Goal: Find specific page/section: Find specific page/section

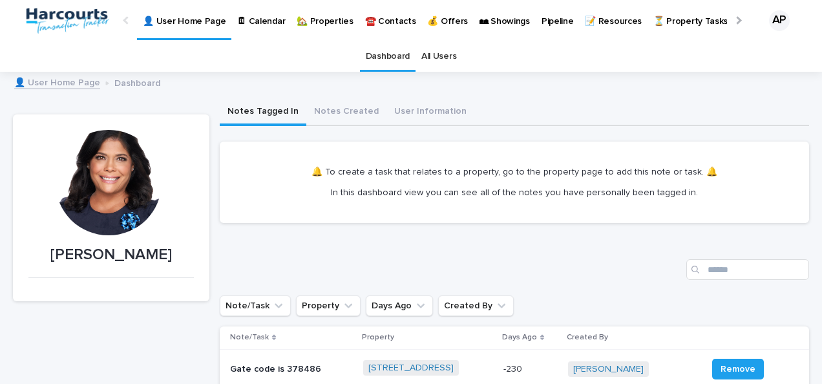
click at [319, 21] on p "🏡 Properties" at bounding box center [325, 13] width 56 height 27
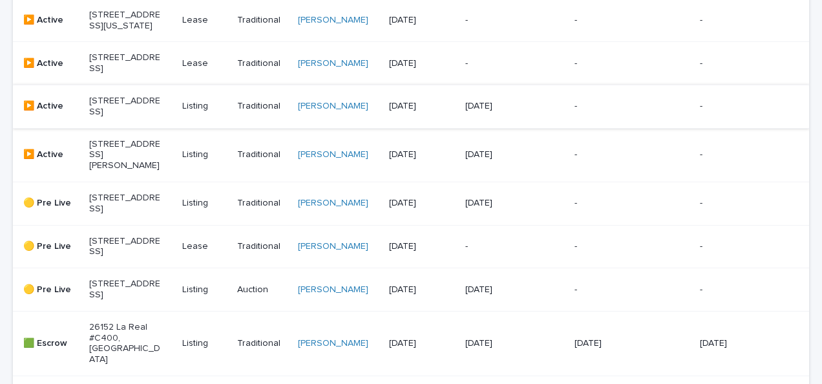
scroll to position [452, 0]
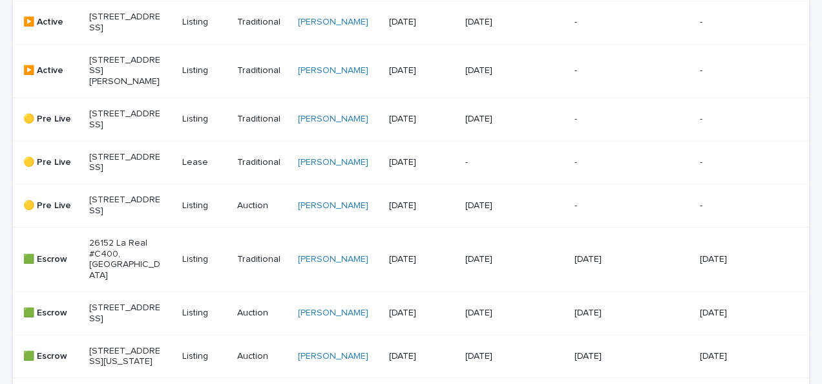
click at [132, 216] on p "[STREET_ADDRESS]" at bounding box center [125, 205] width 72 height 22
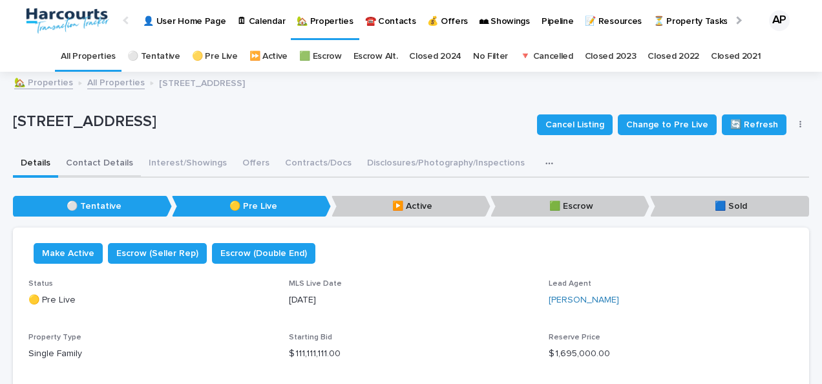
click at [90, 161] on button "Contact Details" at bounding box center [99, 164] width 83 height 27
